Goal: Task Accomplishment & Management: Manage account settings

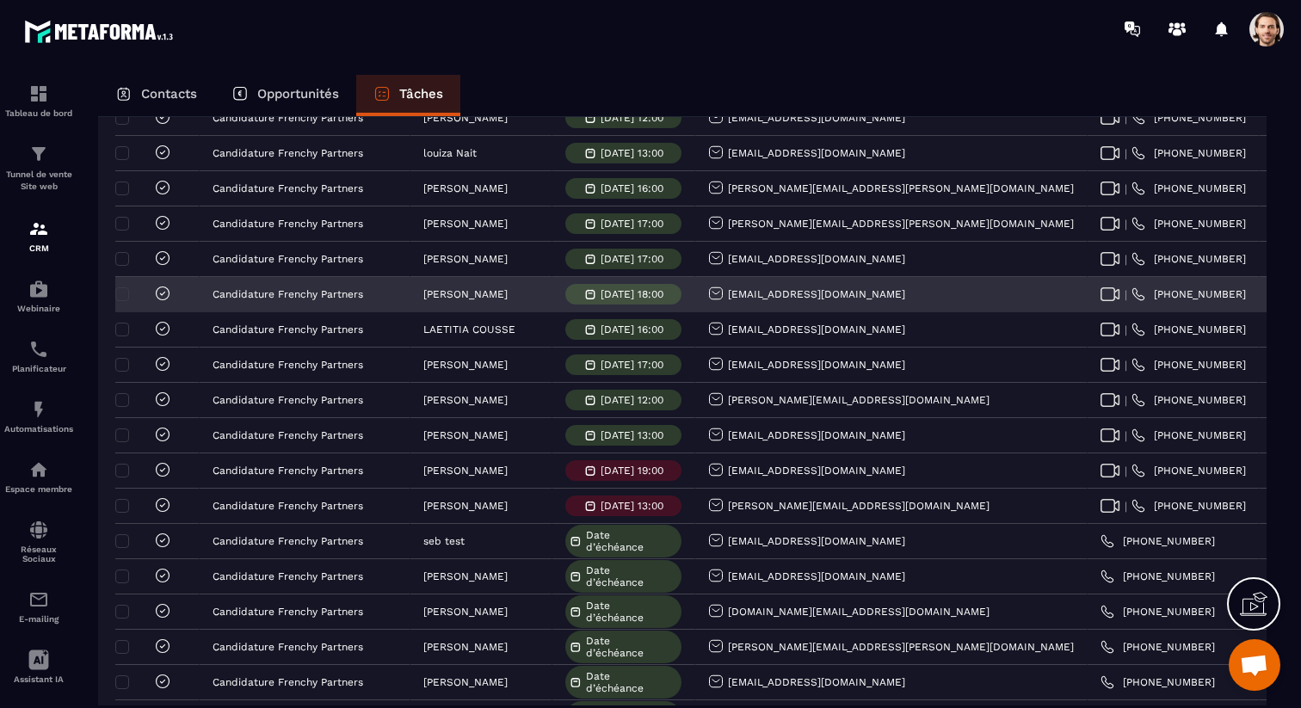
scroll to position [1749, 0]
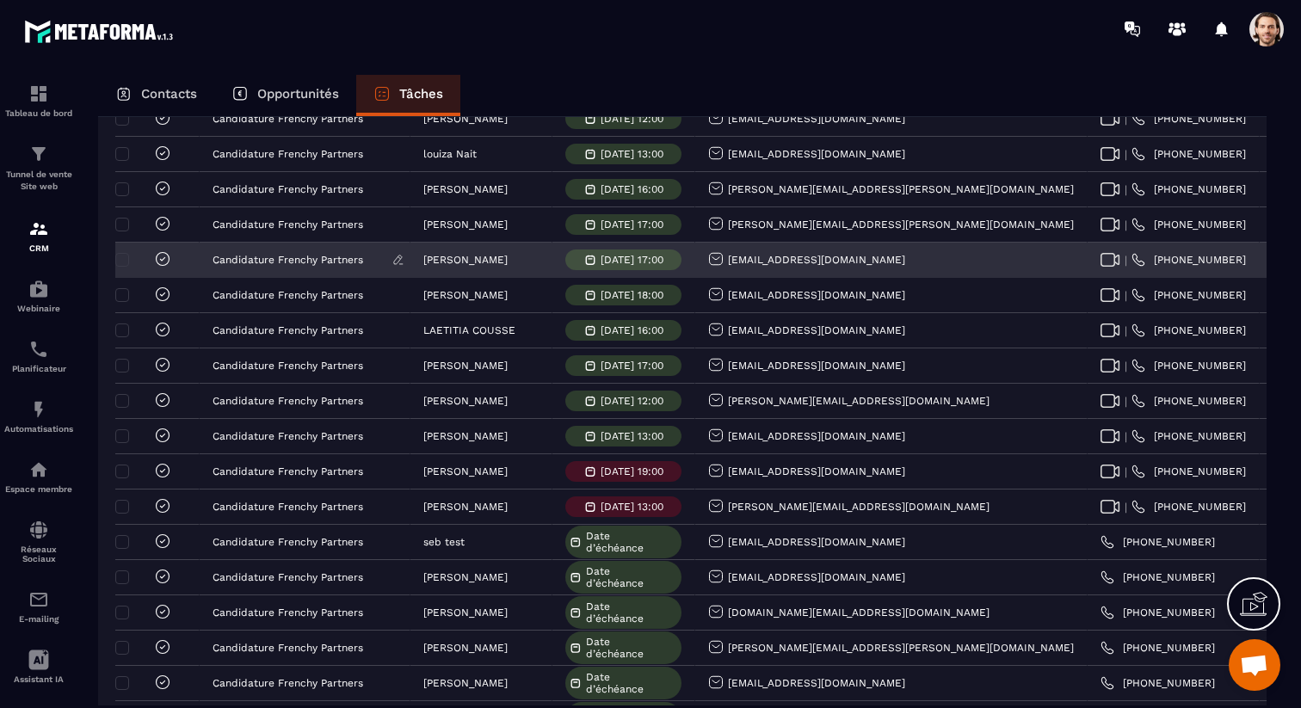
click at [299, 262] on p "Candidature Frenchy Partners" at bounding box center [288, 260] width 151 height 12
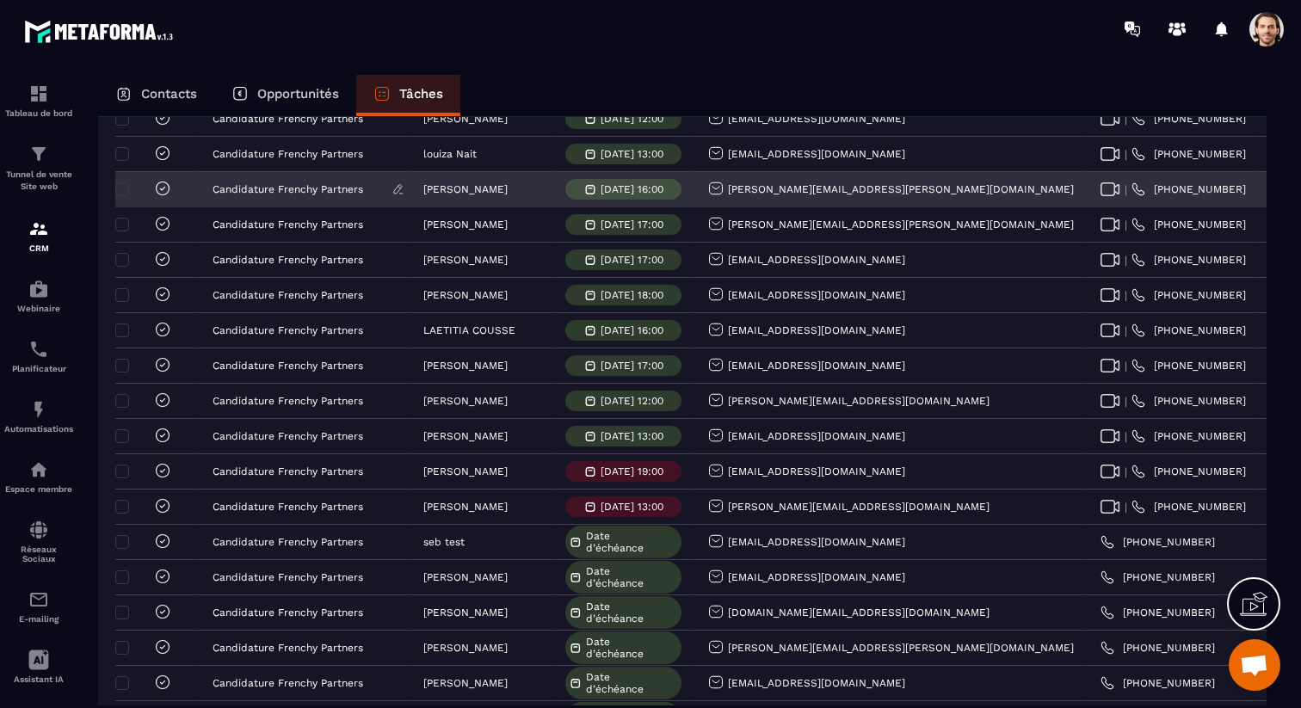
click at [316, 188] on p "Candidature Frenchy Partners" at bounding box center [288, 189] width 151 height 12
click at [249, 187] on p "Candidature Frenchy Partners" at bounding box center [288, 189] width 151 height 12
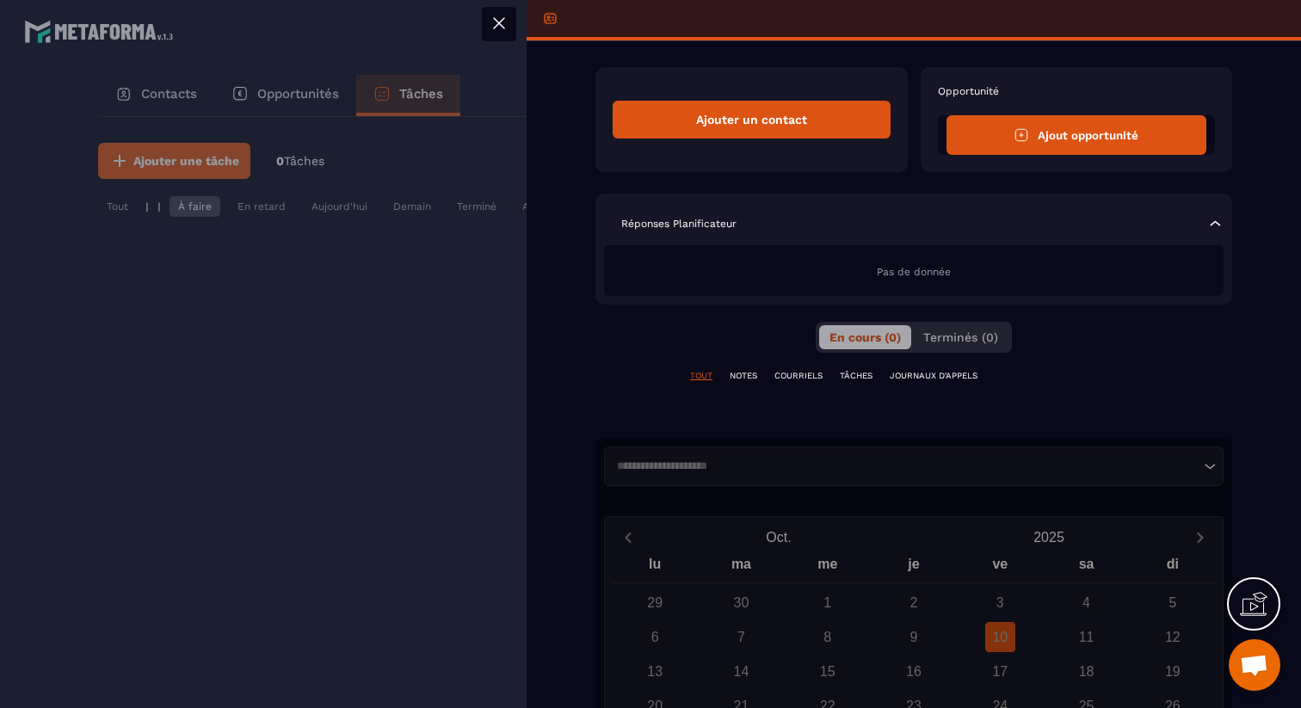
click at [493, 27] on icon at bounding box center [499, 23] width 21 height 21
